Goal: Transaction & Acquisition: Purchase product/service

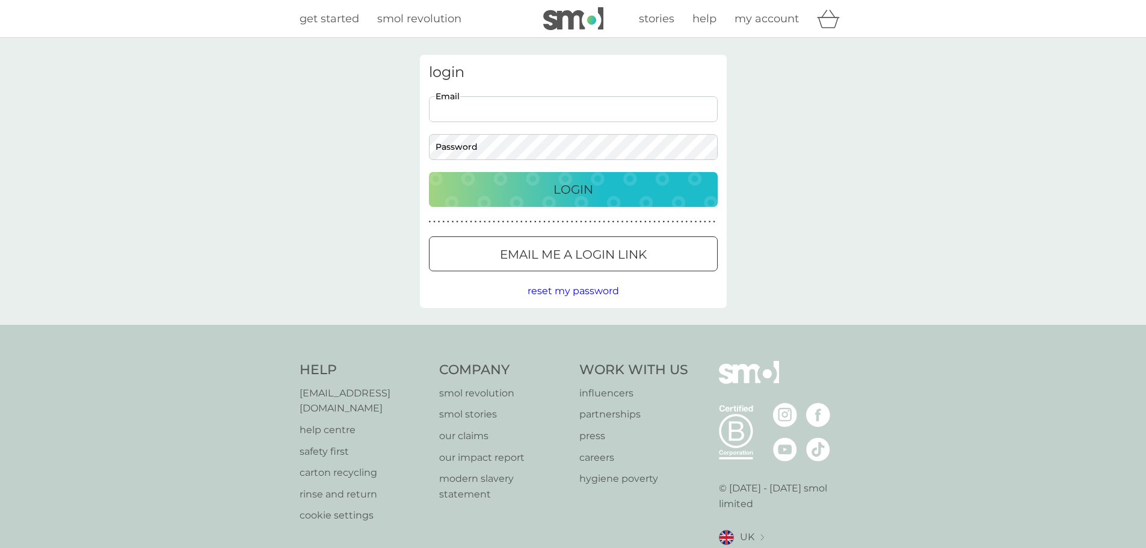
type input "[EMAIL_ADDRESS][DOMAIN_NAME]"
click at [429, 172] on button "Login" at bounding box center [573, 189] width 289 height 35
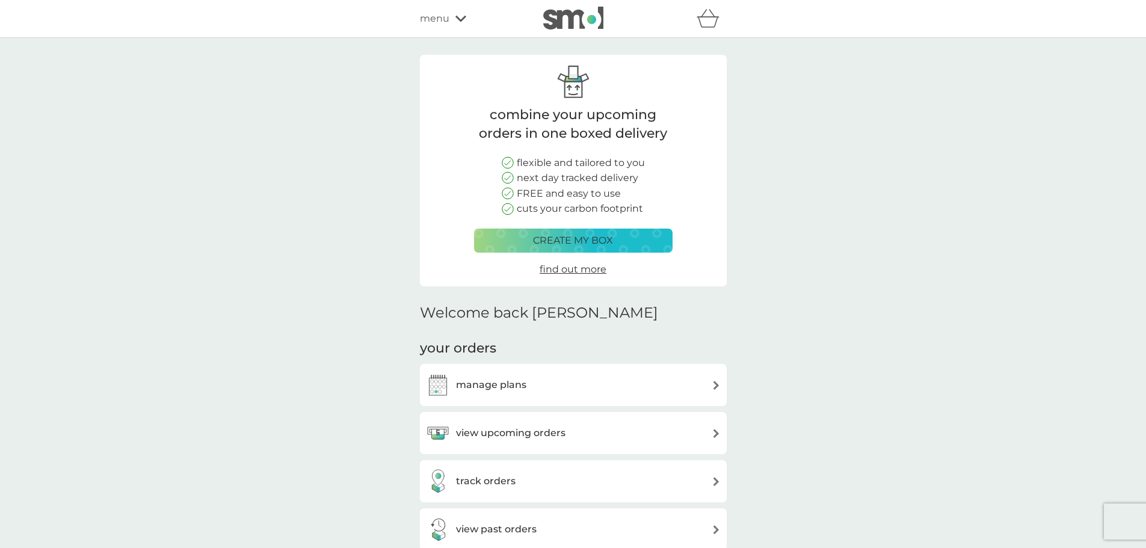
click at [627, 244] on div "create my box" at bounding box center [573, 241] width 183 height 16
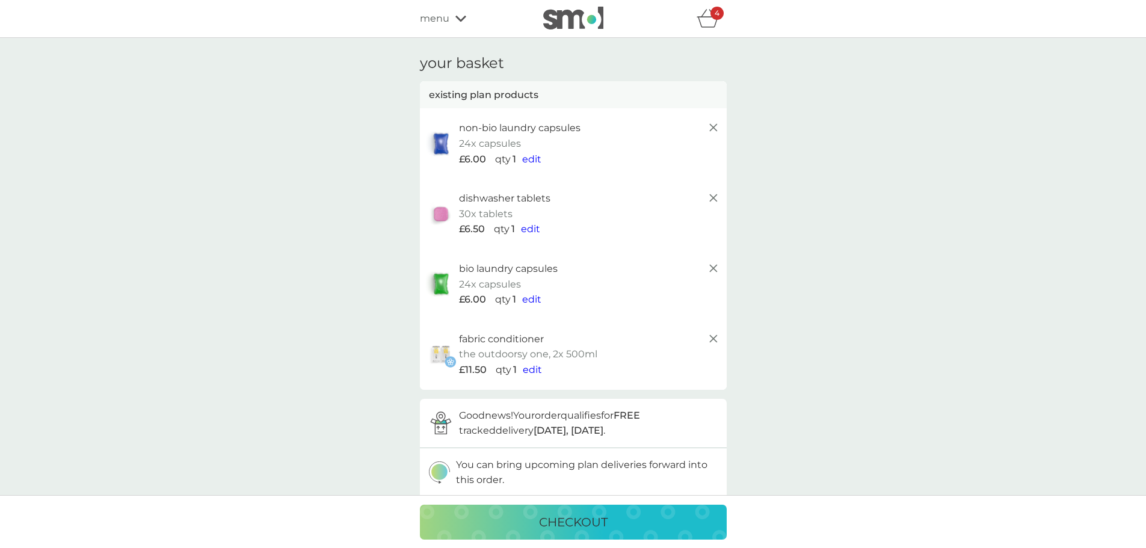
click at [710, 338] on icon at bounding box center [713, 339] width 14 height 14
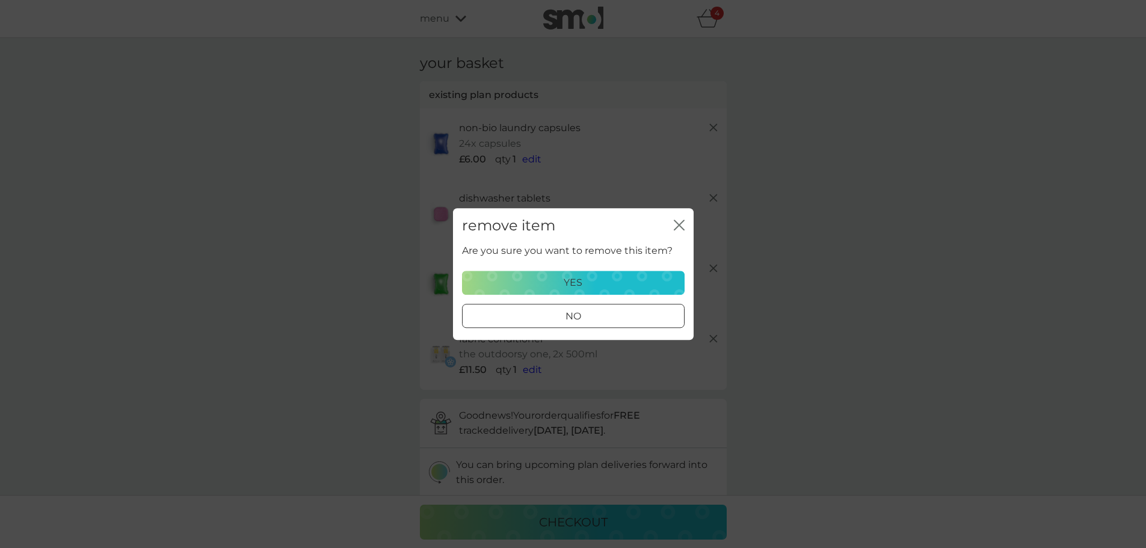
click at [611, 291] on button "yes" at bounding box center [573, 283] width 223 height 24
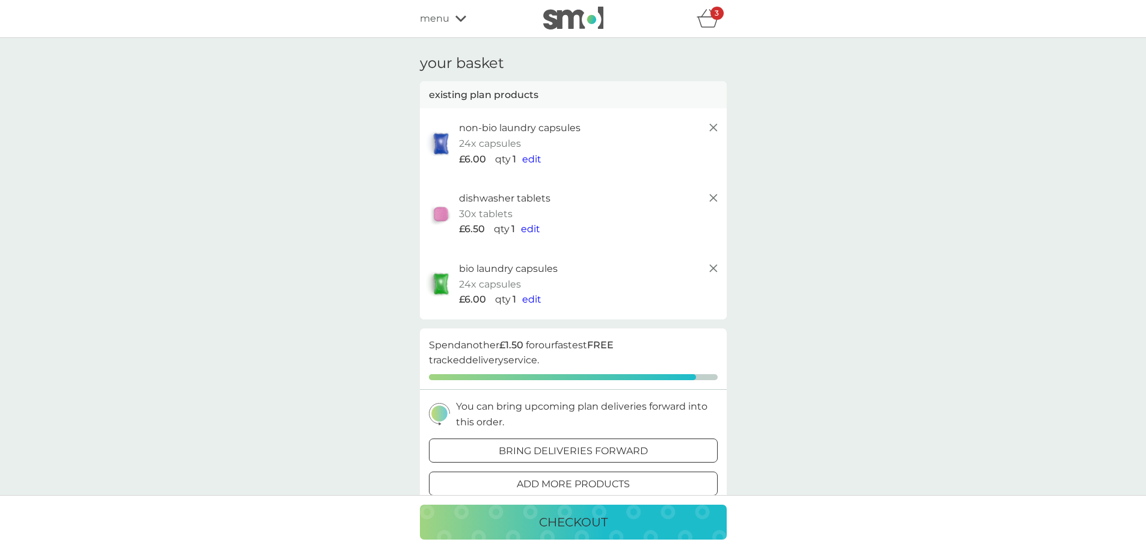
click at [569, 479] on div at bounding box center [573, 484] width 43 height 13
click at [529, 226] on span "edit" at bounding box center [530, 228] width 19 height 11
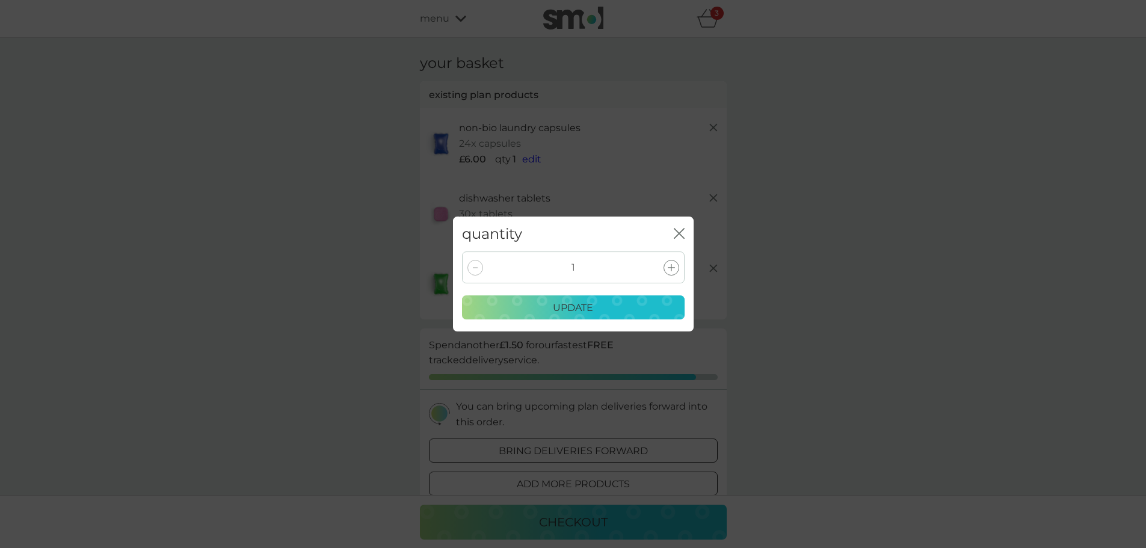
click at [675, 270] on div at bounding box center [672, 268] width 16 height 16
click at [625, 308] on div "update" at bounding box center [573, 308] width 207 height 16
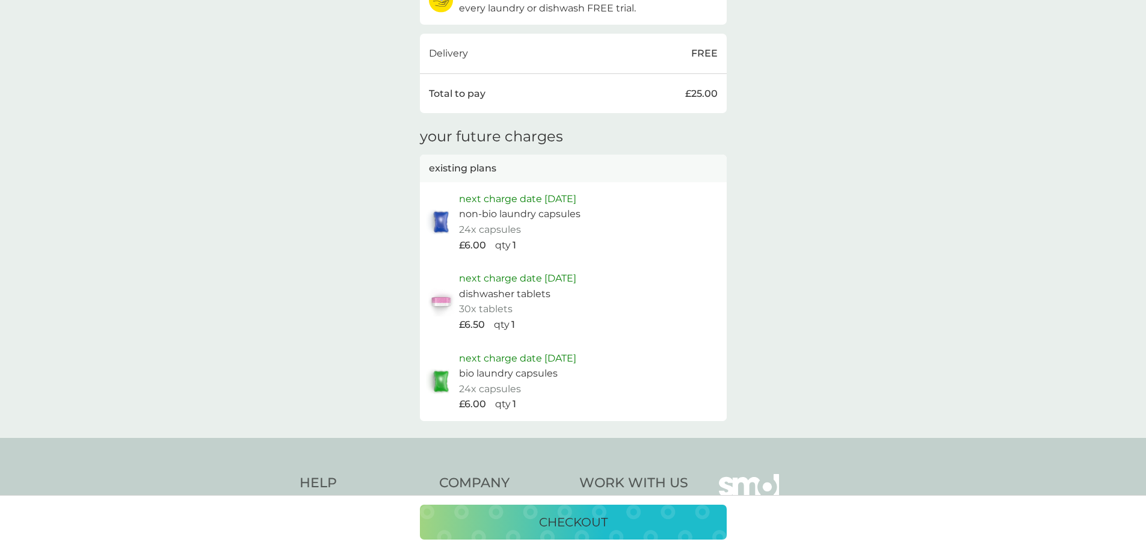
scroll to position [602, 0]
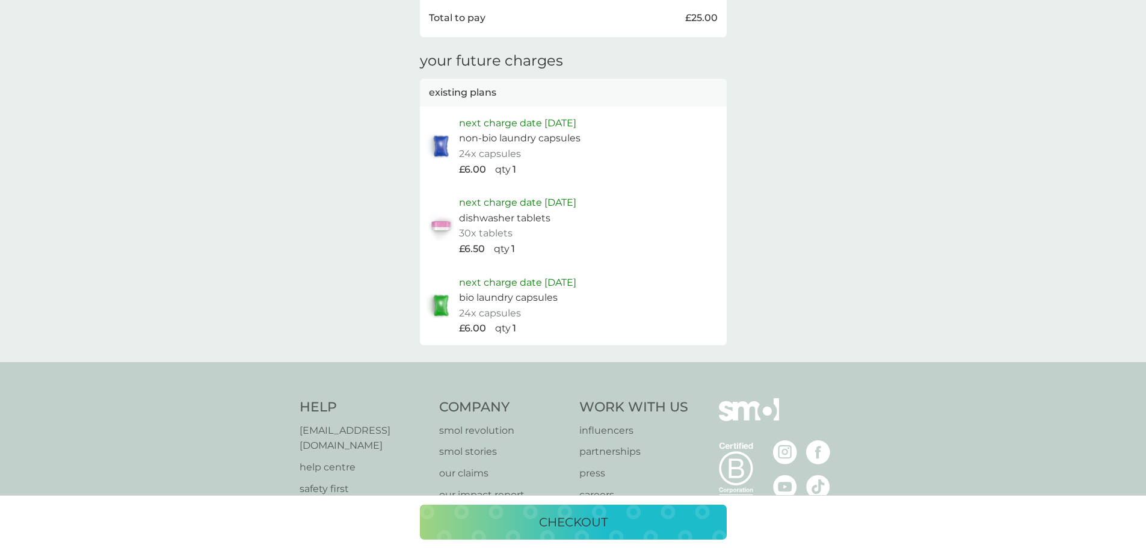
drag, startPoint x: 607, startPoint y: 509, endPoint x: 628, endPoint y: 505, distance: 20.8
click at [607, 509] on button "checkout" at bounding box center [573, 522] width 307 height 35
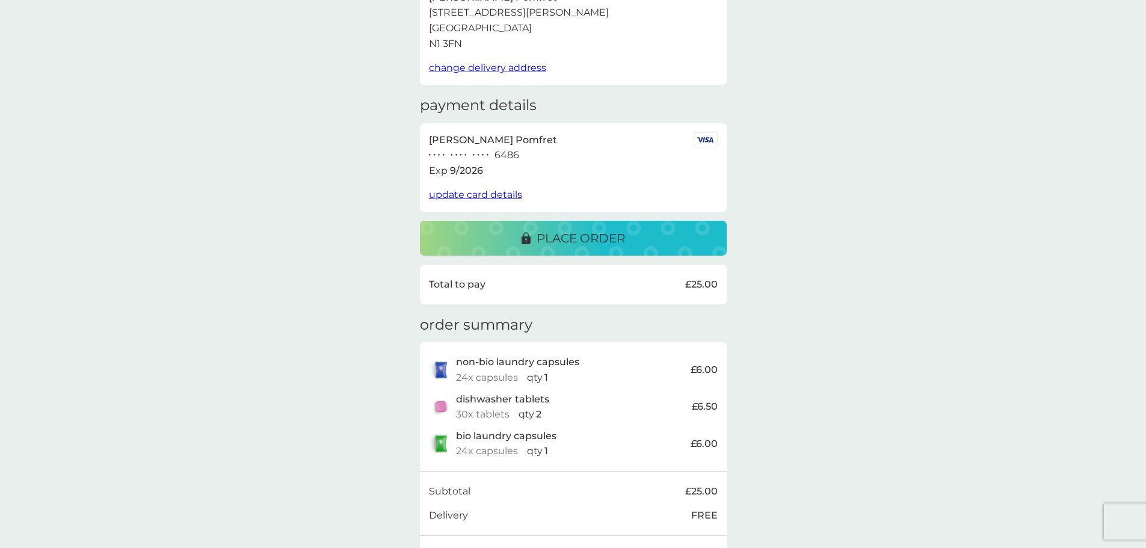
scroll to position [181, 0]
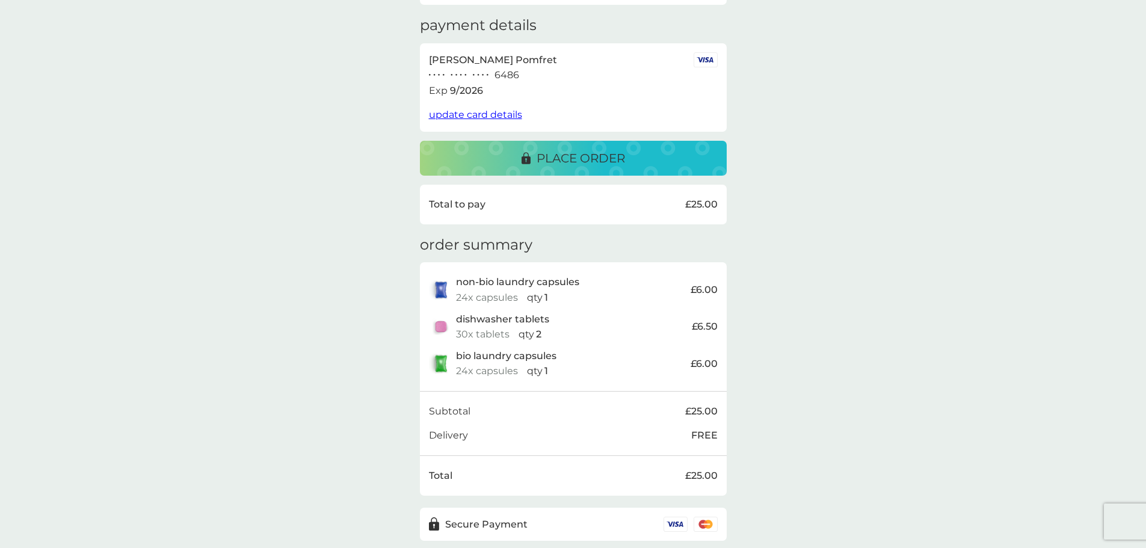
click at [706, 164] on div "place order" at bounding box center [573, 158] width 283 height 19
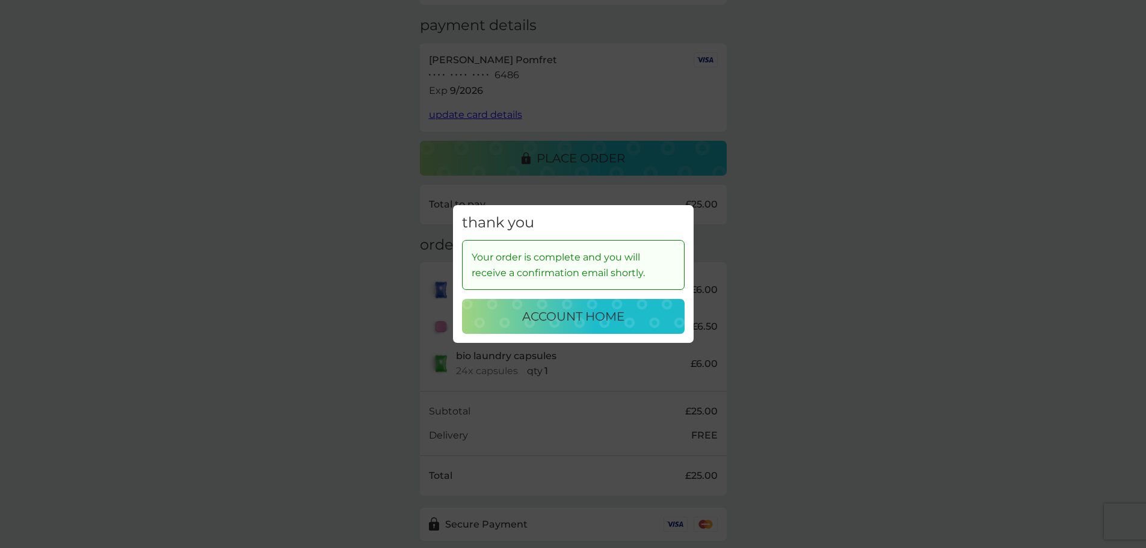
click at [587, 320] on p "account home" at bounding box center [573, 316] width 102 height 19
